Goal: Navigation & Orientation: Understand site structure

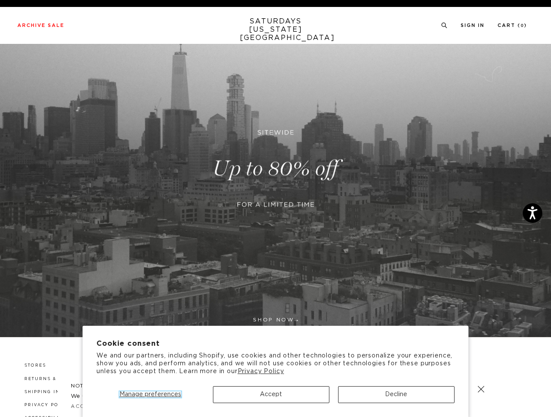
click at [150, 394] on span "Manage preferences" at bounding box center [150, 394] width 62 height 6
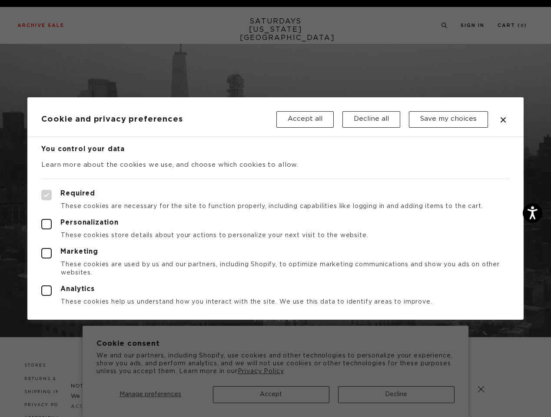
click at [271, 394] on div at bounding box center [275, 208] width 551 height 417
click at [396, 394] on div at bounding box center [275, 208] width 551 height 417
click at [369, 191] on label "Required" at bounding box center [275, 195] width 468 height 10
click at [42, 190] on input "Required" at bounding box center [41, 190] width 0 height 0
checkbox input "true"
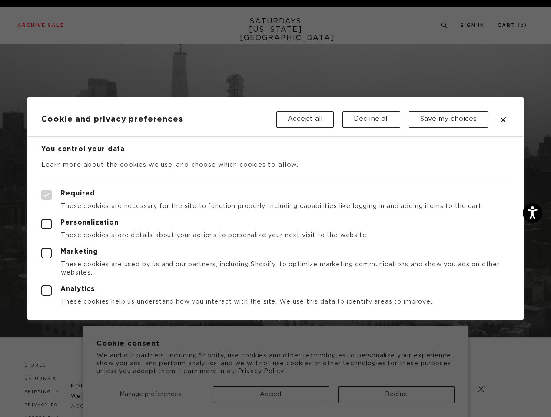
click at [443, 26] on div at bounding box center [275, 208] width 551 height 417
click at [481, 389] on div at bounding box center [275, 208] width 551 height 417
